Goal: Check status: Check status

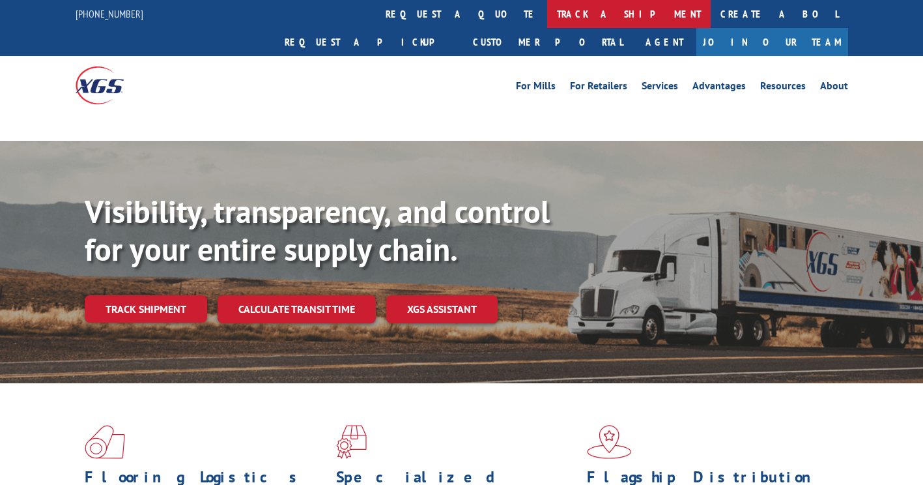
click at [547, 15] on link "track a shipment" at bounding box center [628, 14] width 163 height 28
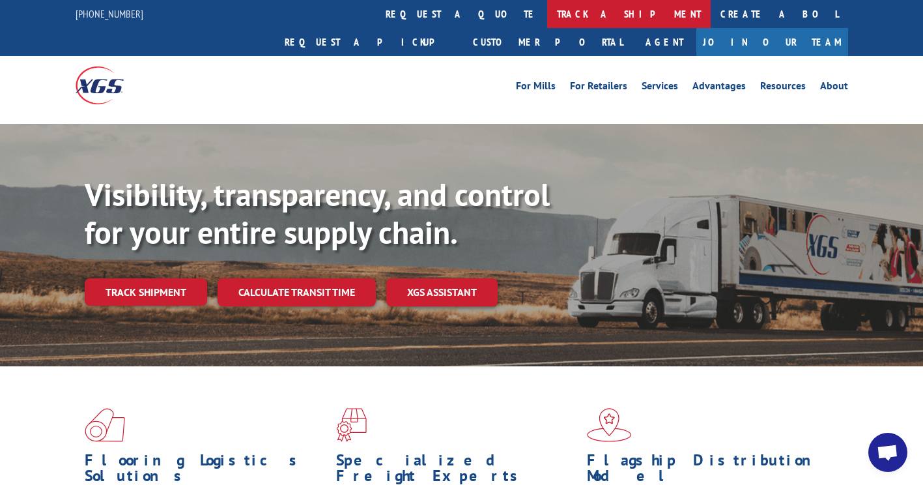
click at [547, 16] on link "track a shipment" at bounding box center [628, 14] width 163 height 28
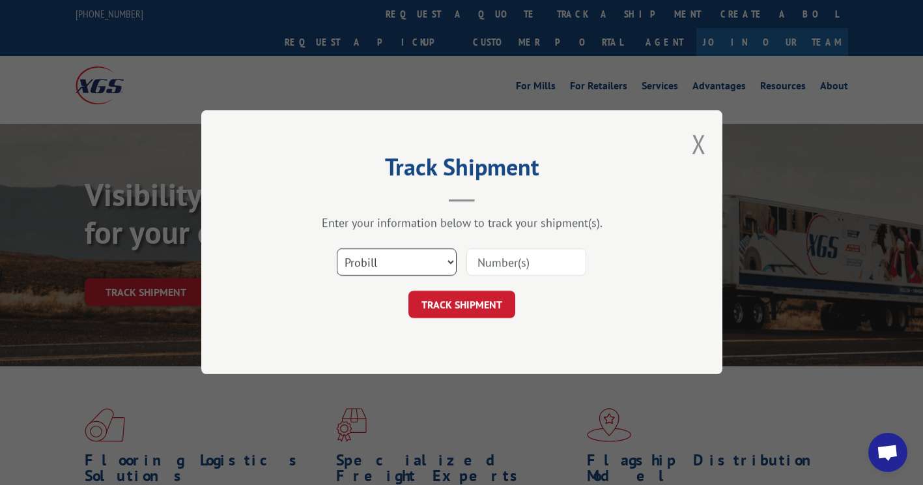
click at [391, 263] on select "Select category... Probill BOL PO" at bounding box center [397, 262] width 120 height 27
select select "po"
click at [337, 249] on select "Select category... Probill BOL PO" at bounding box center [397, 262] width 120 height 27
click at [530, 265] on input at bounding box center [526, 262] width 120 height 27
paste input "87532377"
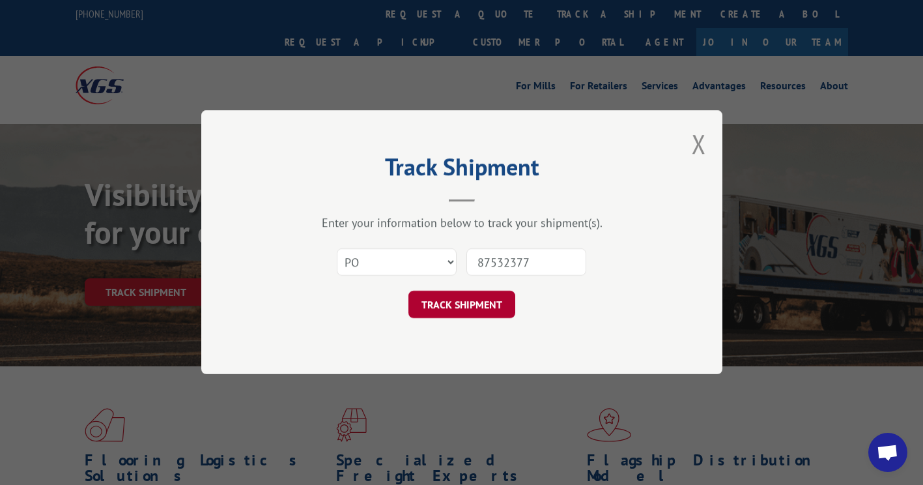
type input "87532377"
click at [469, 306] on button "TRACK SHIPMENT" at bounding box center [461, 304] width 107 height 27
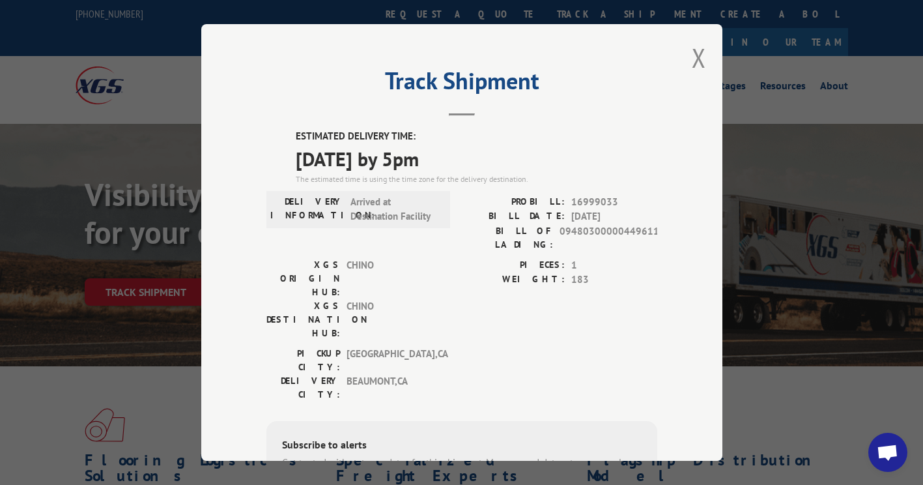
drag, startPoint x: 693, startPoint y: 60, endPoint x: 672, endPoint y: 63, distance: 21.0
click at [692, 60] on button "Close modal" at bounding box center [699, 57] width 14 height 35
